Goal: Information Seeking & Learning: Check status

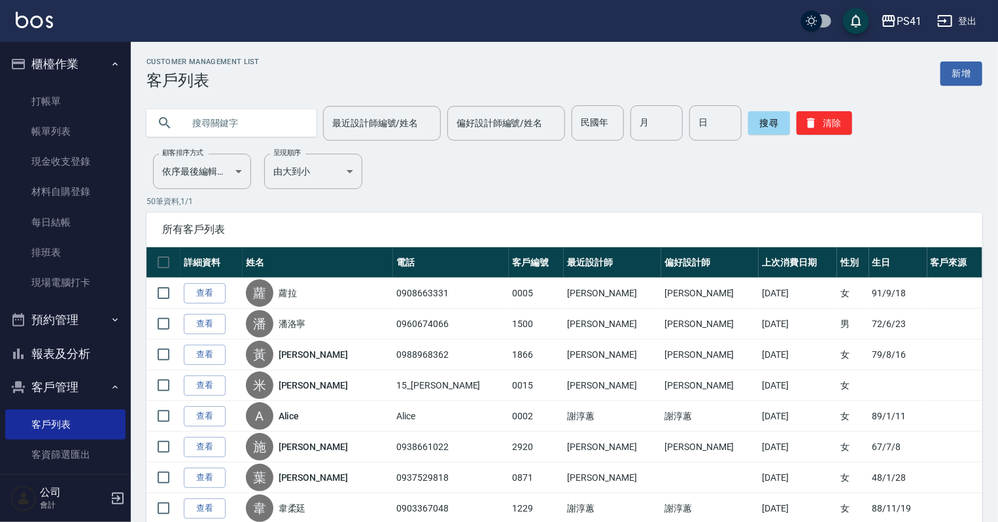
drag, startPoint x: 94, startPoint y: 354, endPoint x: 94, endPoint y: 342, distance: 11.8
click at [94, 354] on button "報表及分析" at bounding box center [65, 354] width 120 height 34
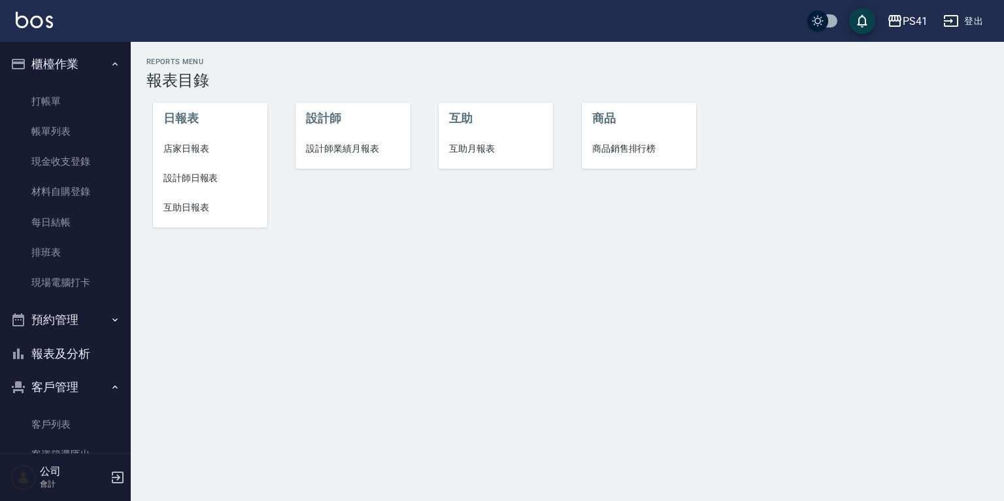
click at [196, 173] on span "設計師日報表" at bounding box center [210, 178] width 94 height 14
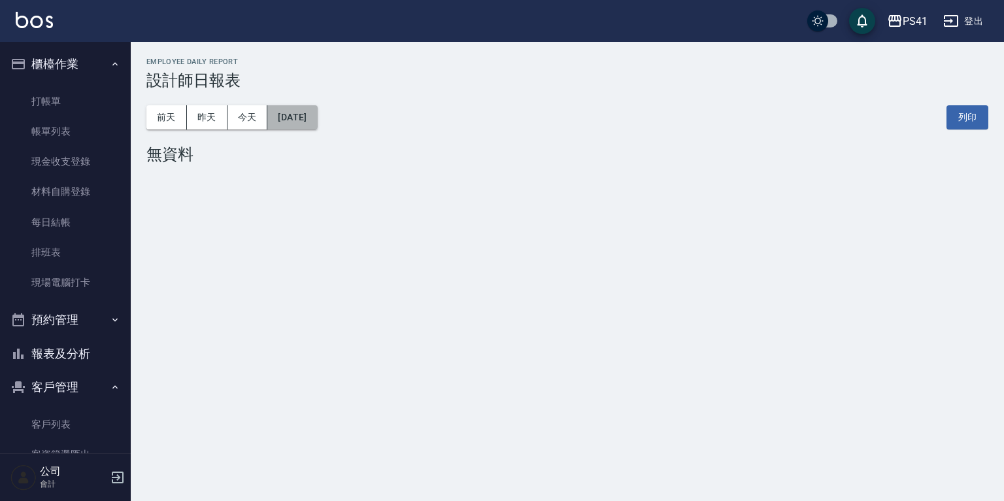
click at [317, 112] on button "[DATE]" at bounding box center [292, 117] width 50 height 24
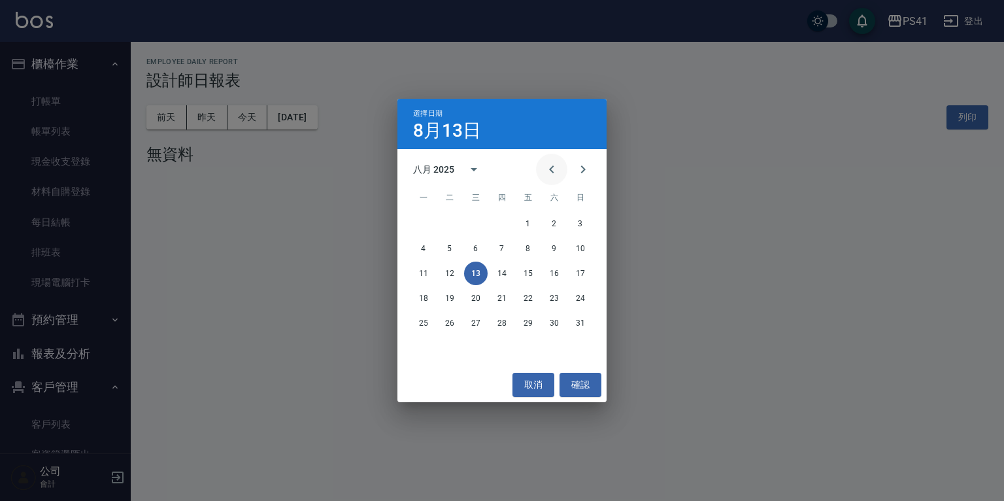
click at [543, 165] on button "Previous month" at bounding box center [551, 169] width 31 height 31
click at [589, 273] on button "20" at bounding box center [581, 274] width 24 height 24
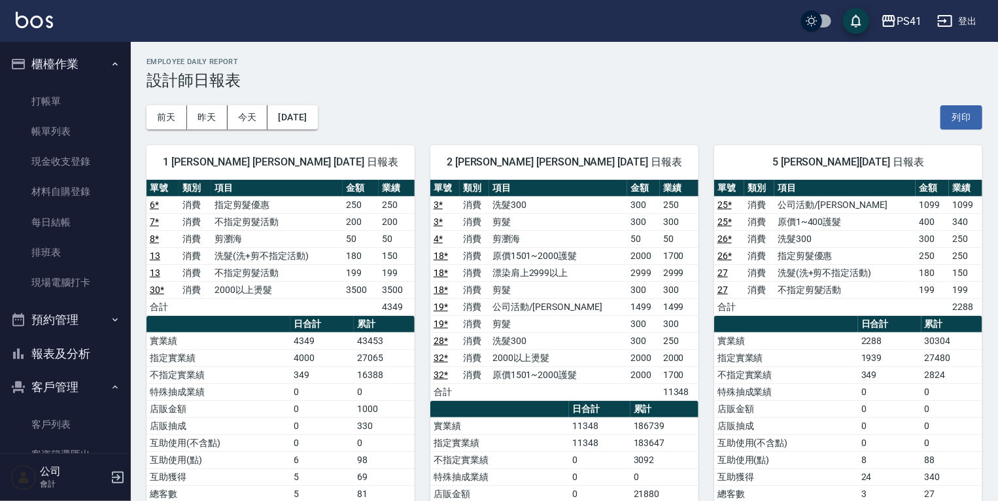
click at [724, 204] on link "25 *" at bounding box center [724, 204] width 14 height 10
click at [727, 241] on link "26 *" at bounding box center [724, 238] width 14 height 10
click at [89, 424] on link "客戶列表" at bounding box center [65, 424] width 120 height 30
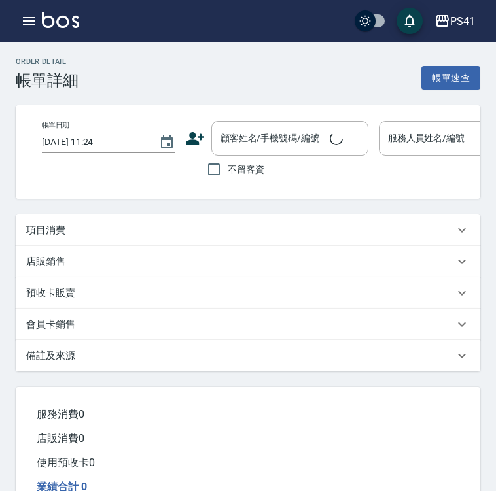
type input "[DATE] 19:31"
type input "Rolla-5"
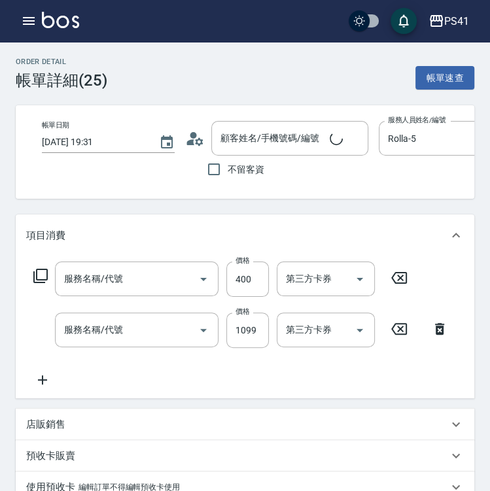
type input "原價1~400護髮(50400)"
type input "公司活動/早鳥(41099)"
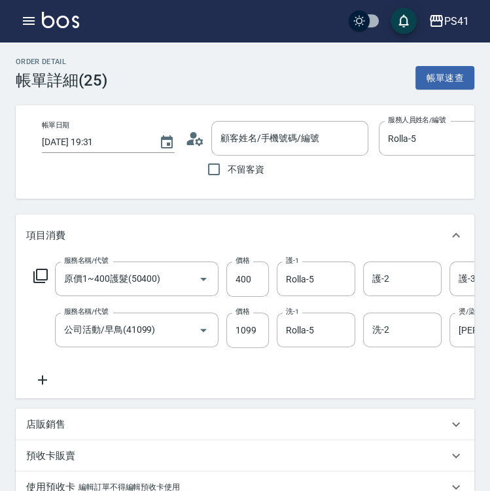
type input "[PERSON_NAME]/0915290272/1638"
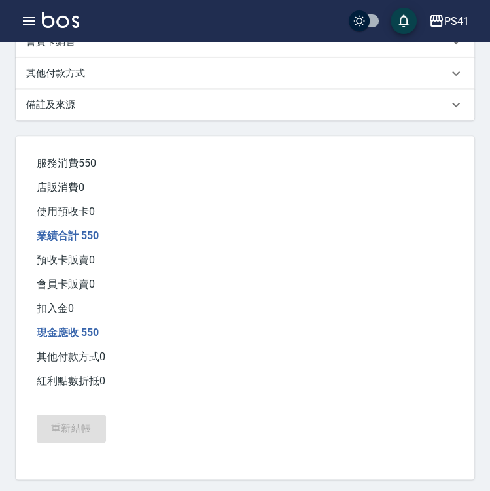
scroll to position [458, 0]
